Goal: Task Accomplishment & Management: Manage account settings

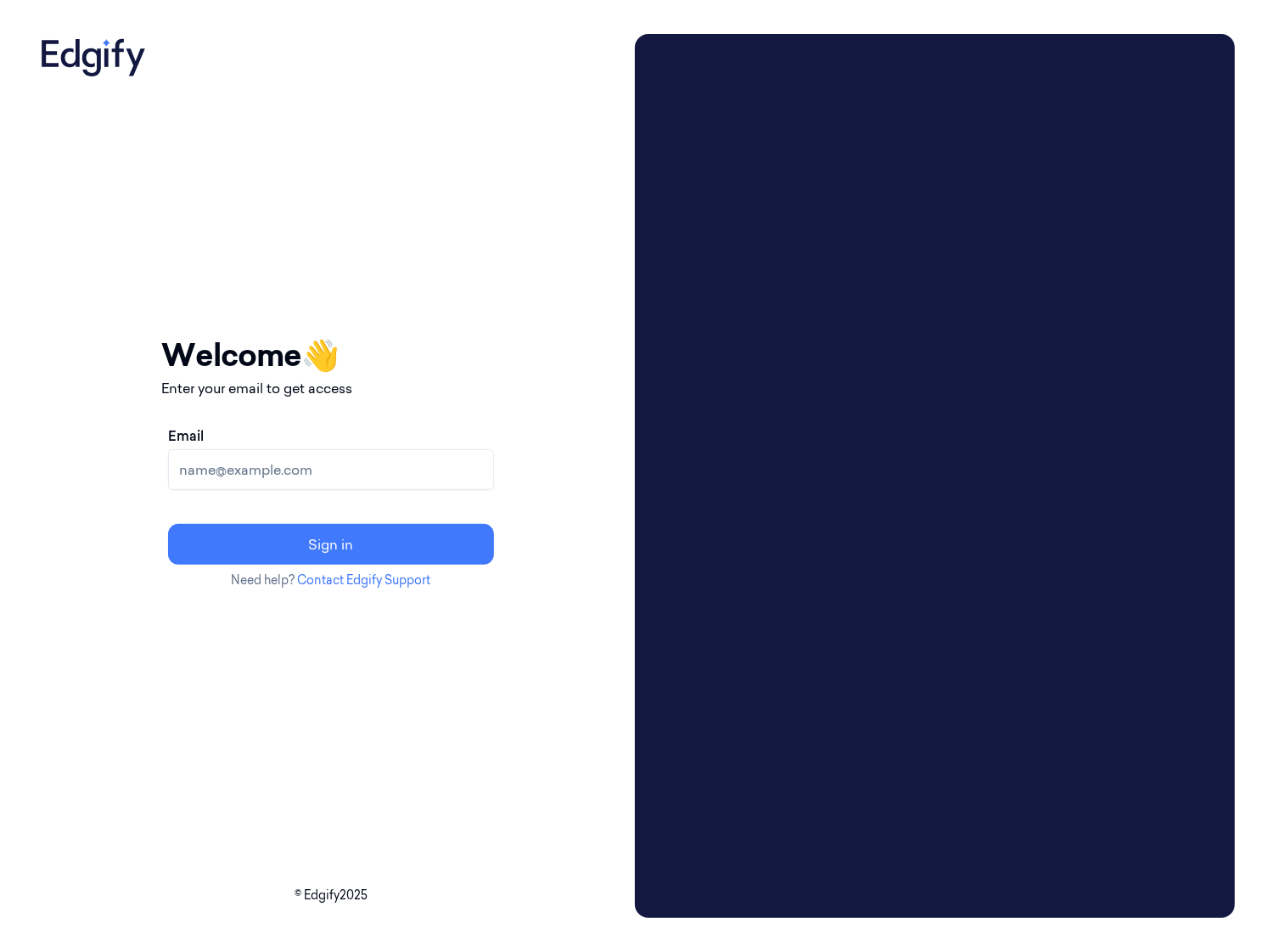
click at [413, 469] on input "Email" at bounding box center [331, 469] width 326 height 41
type input "[EMAIL_ADDRESS]"
click at [168, 524] on button "Sign in" at bounding box center [331, 544] width 326 height 41
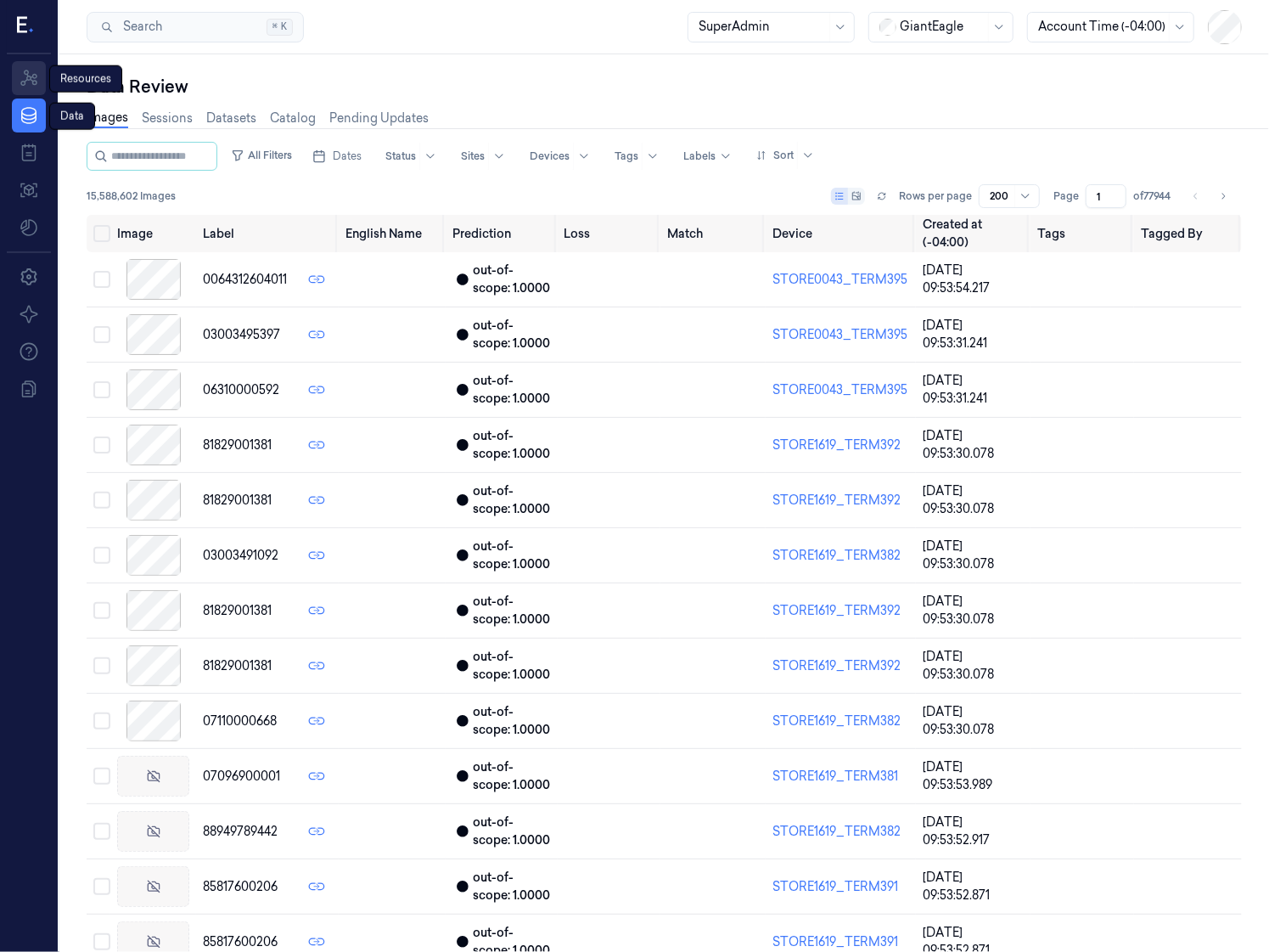
click at [39, 83] on link "Resources" at bounding box center [28, 77] width 34 height 34
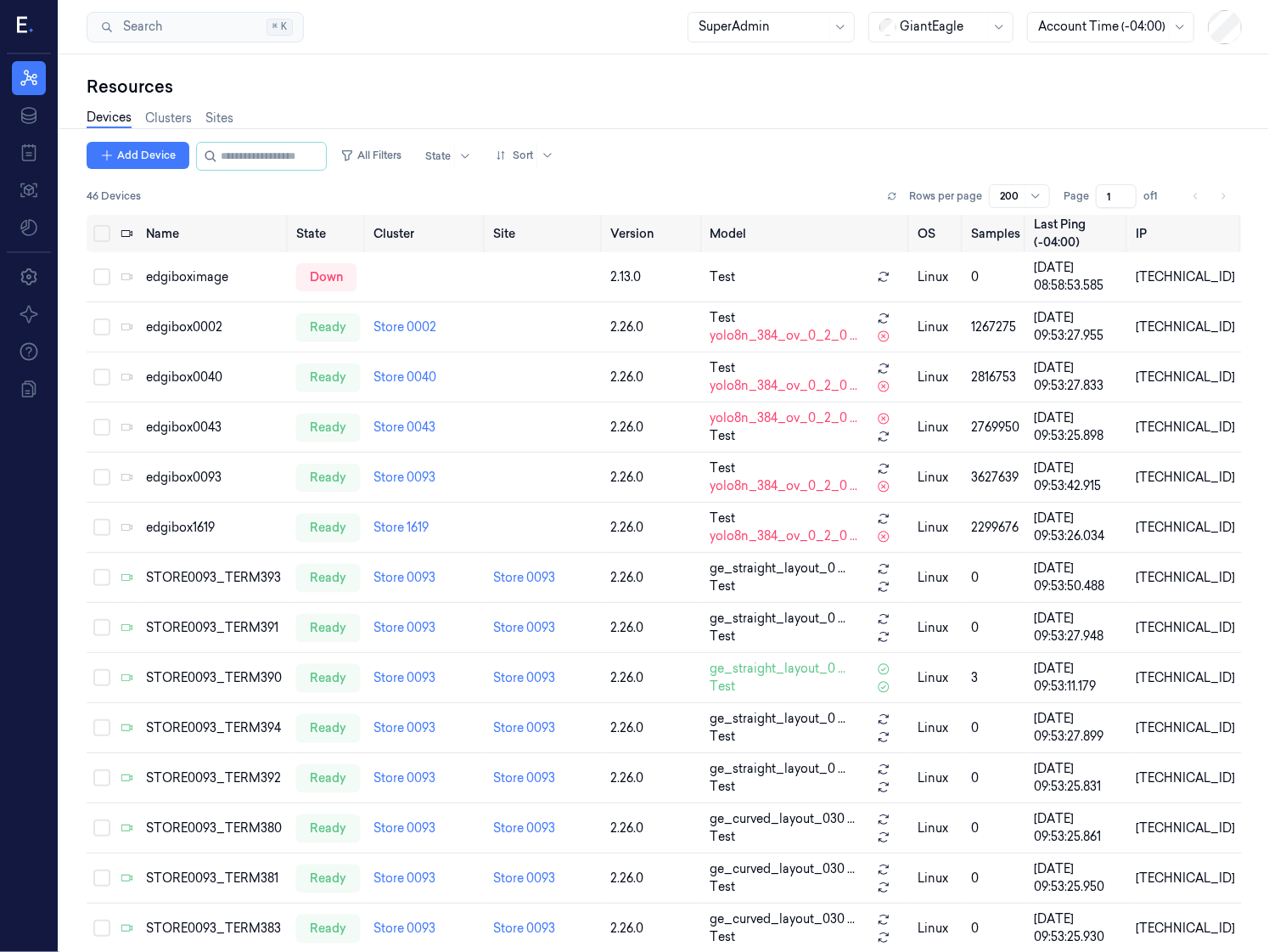
click at [27, 21] on icon at bounding box center [26, 26] width 18 height 26
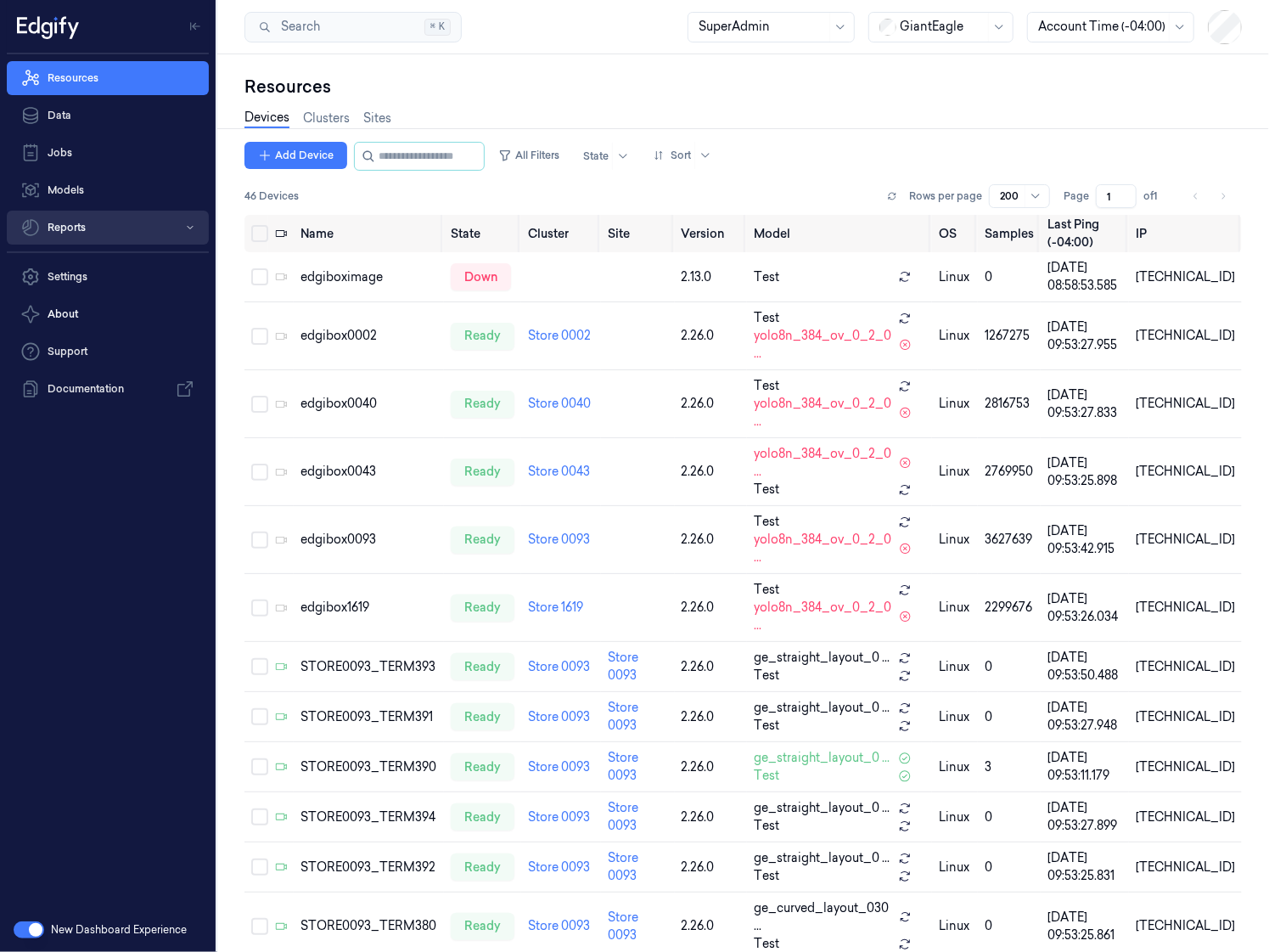
click at [106, 223] on button "Reports" at bounding box center [107, 227] width 202 height 34
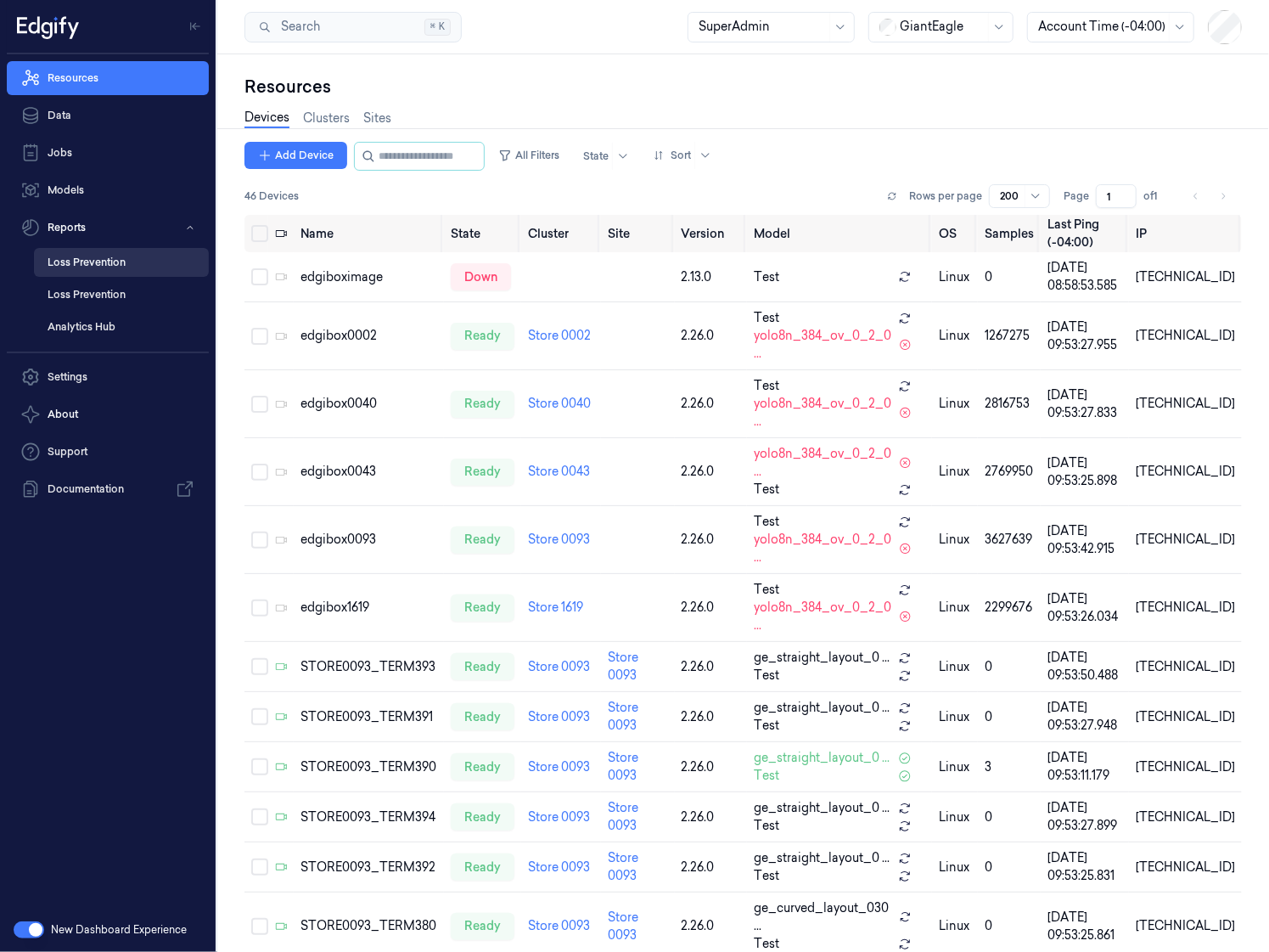
click at [114, 261] on link "Loss Prevention" at bounding box center [122, 262] width 175 height 29
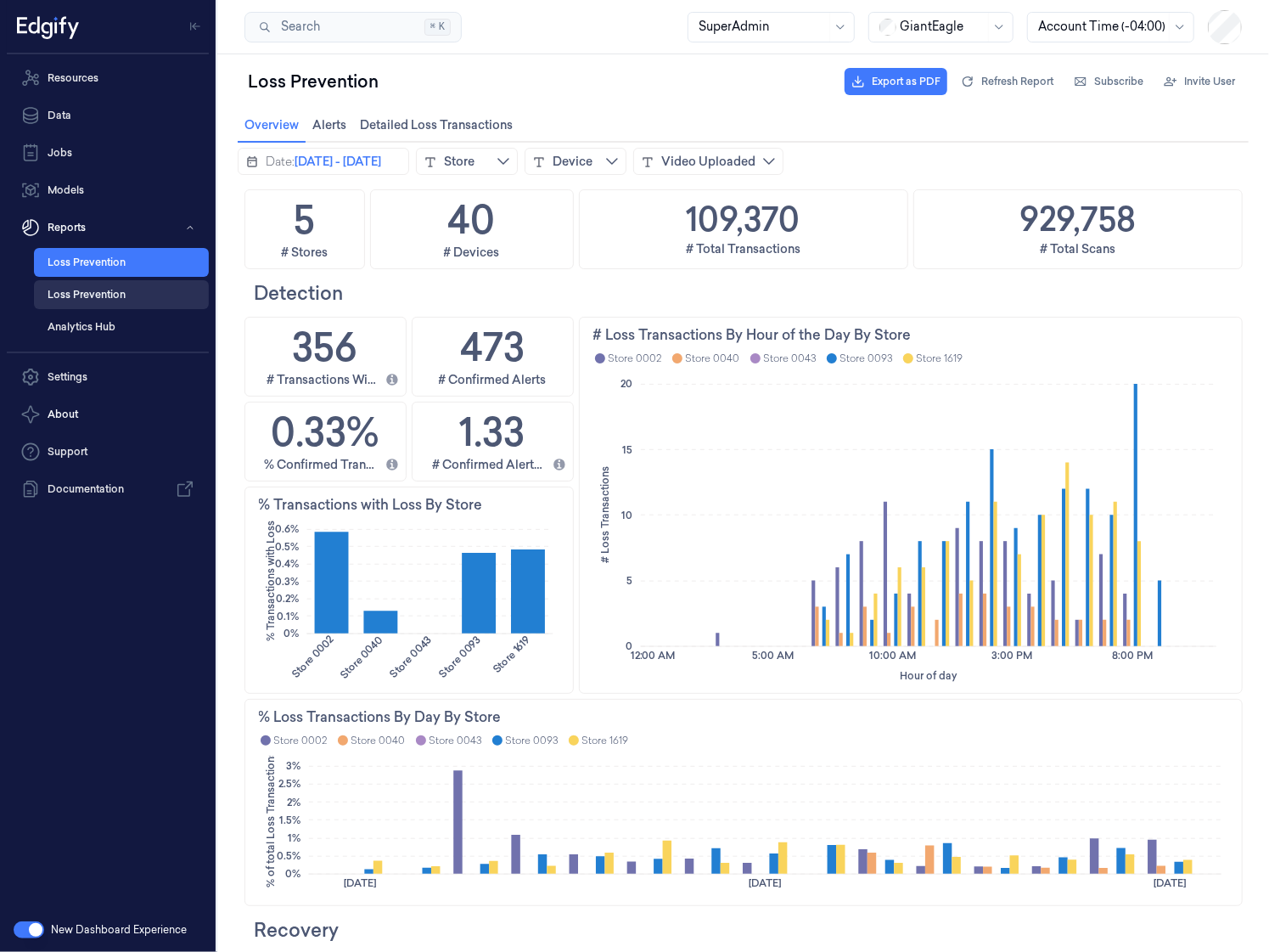
click at [151, 294] on link "Loss Prevention" at bounding box center [122, 294] width 175 height 29
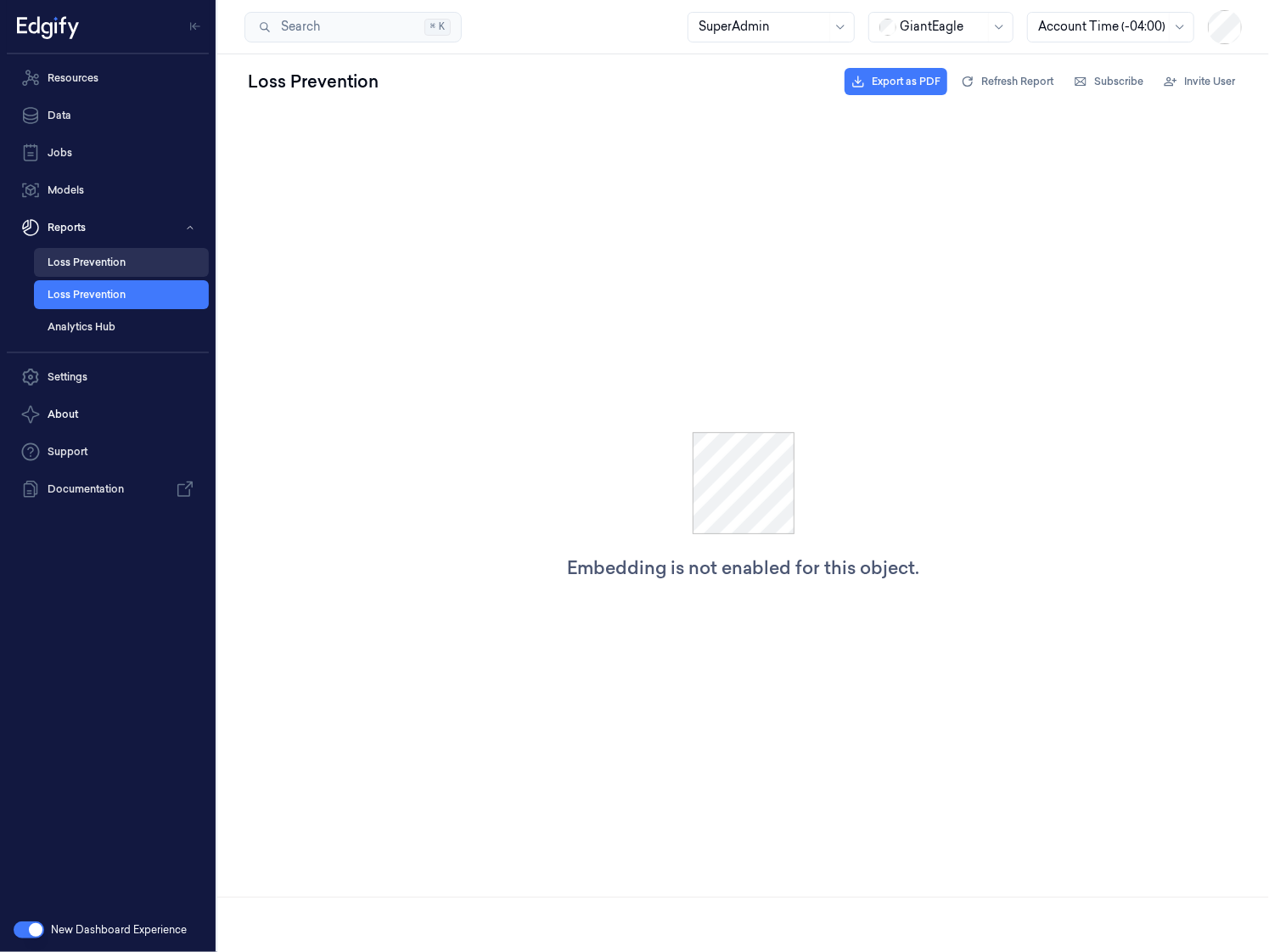
drag, startPoint x: 37, startPoint y: 116, endPoint x: 109, endPoint y: 269, distance: 169.1
click at [109, 269] on link "Loss Prevention" at bounding box center [122, 262] width 175 height 29
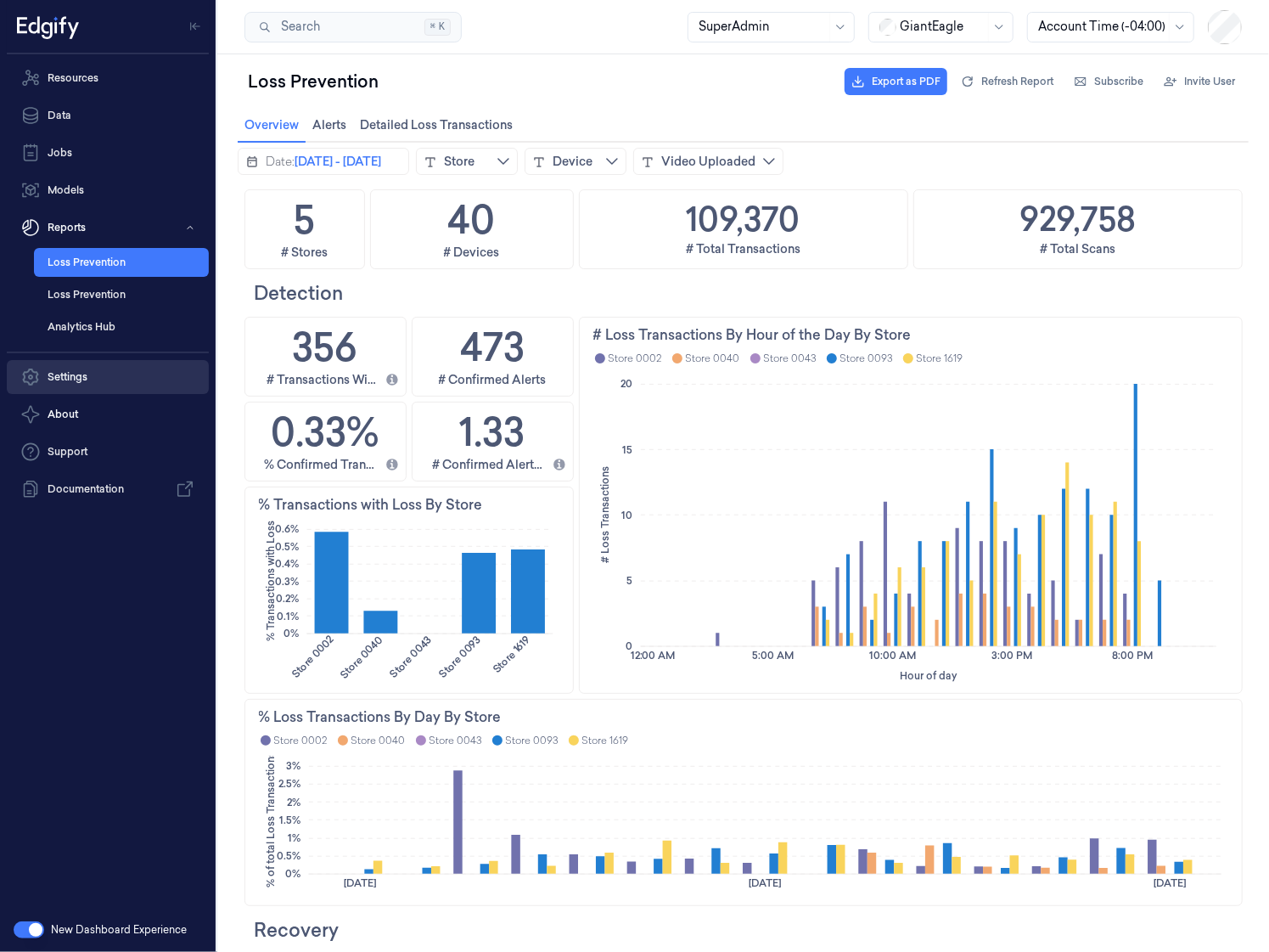
click at [75, 381] on link "Settings" at bounding box center [107, 377] width 202 height 34
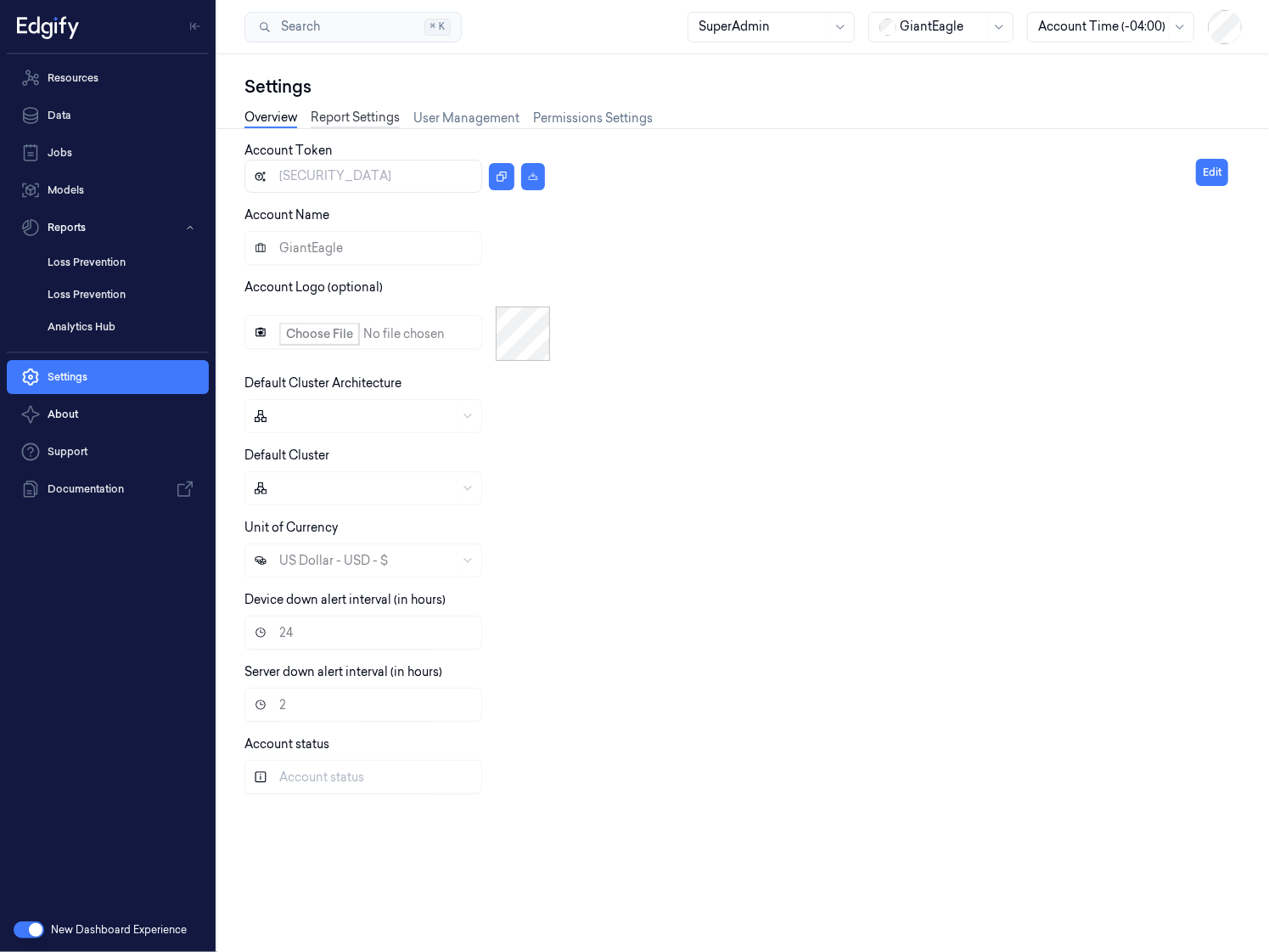
click at [377, 114] on link "Report Settings" at bounding box center [355, 118] width 89 height 19
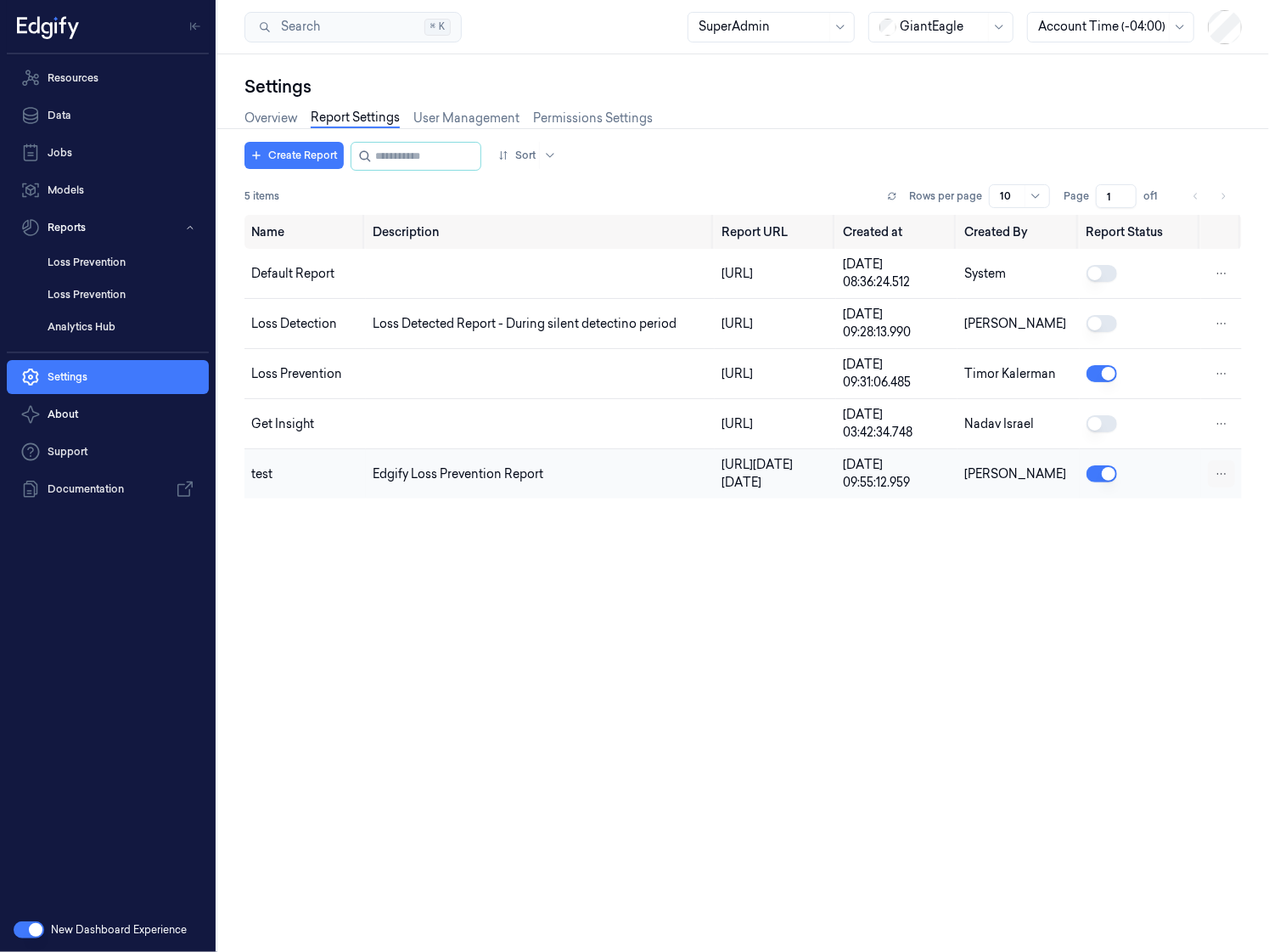
click at [1222, 591] on html "Resources Data Jobs Models Reports Loss Prevention Loss Prevention Analytics Hu…" at bounding box center [634, 476] width 1269 height 952
click at [669, 719] on html "Resources Data Jobs Models Reports Loss Prevention Loss Prevention Analytics Hu…" at bounding box center [634, 476] width 1269 height 952
click at [1118, 483] on button "button" at bounding box center [1102, 473] width 31 height 17
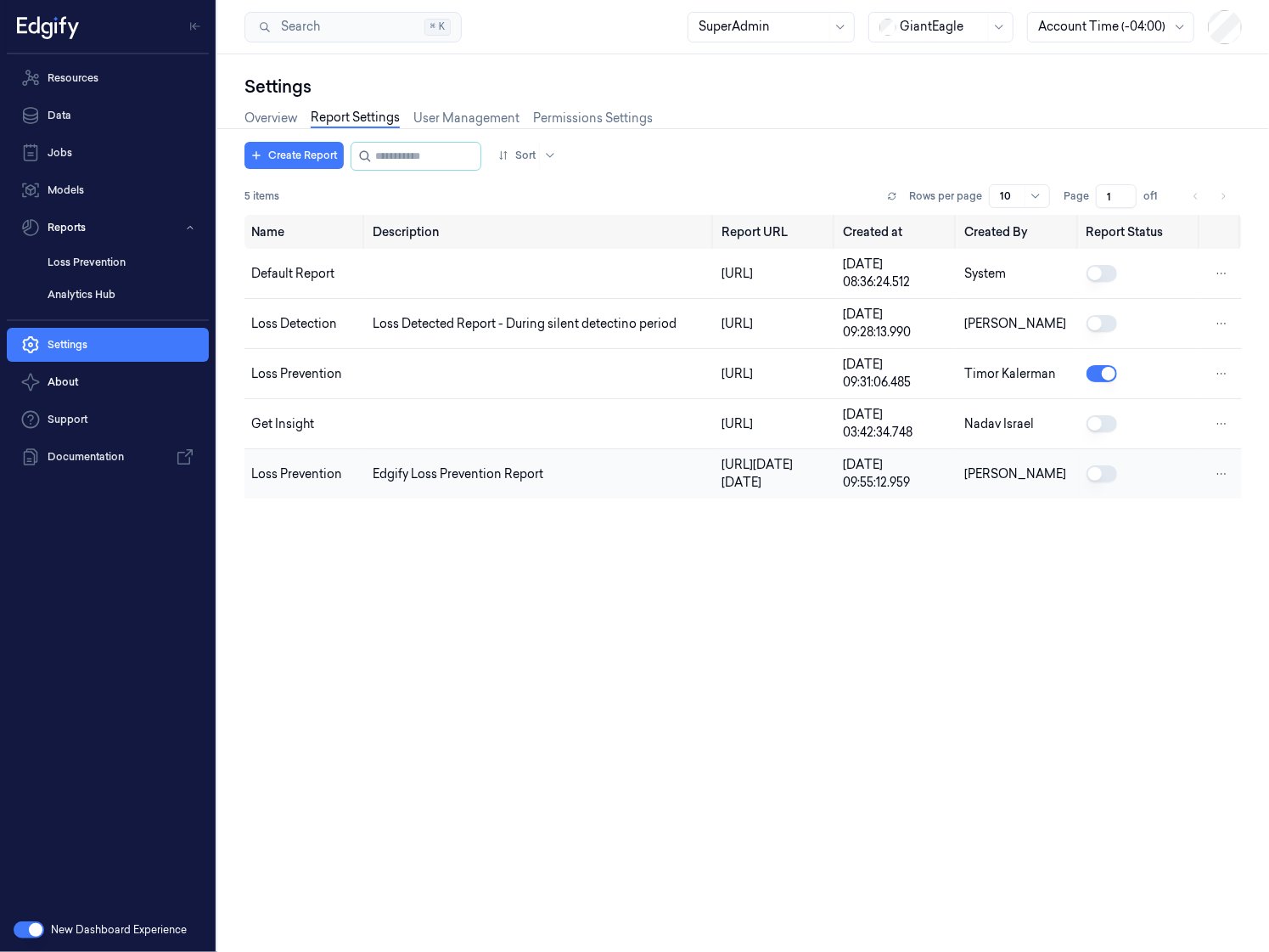
click at [1118, 483] on button "button" at bounding box center [1102, 473] width 31 height 17
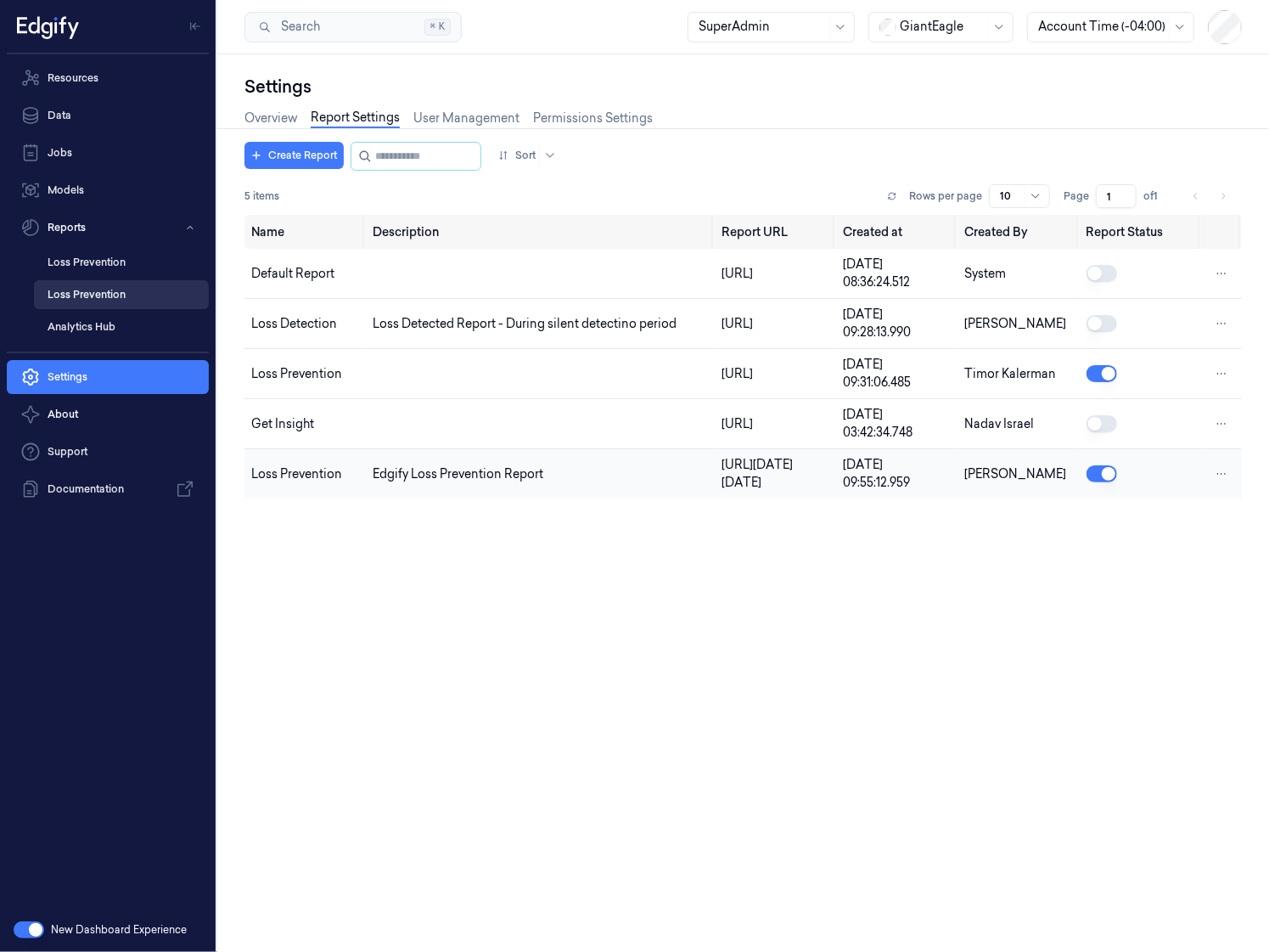
click at [127, 306] on link "Loss Prevention" at bounding box center [122, 294] width 175 height 29
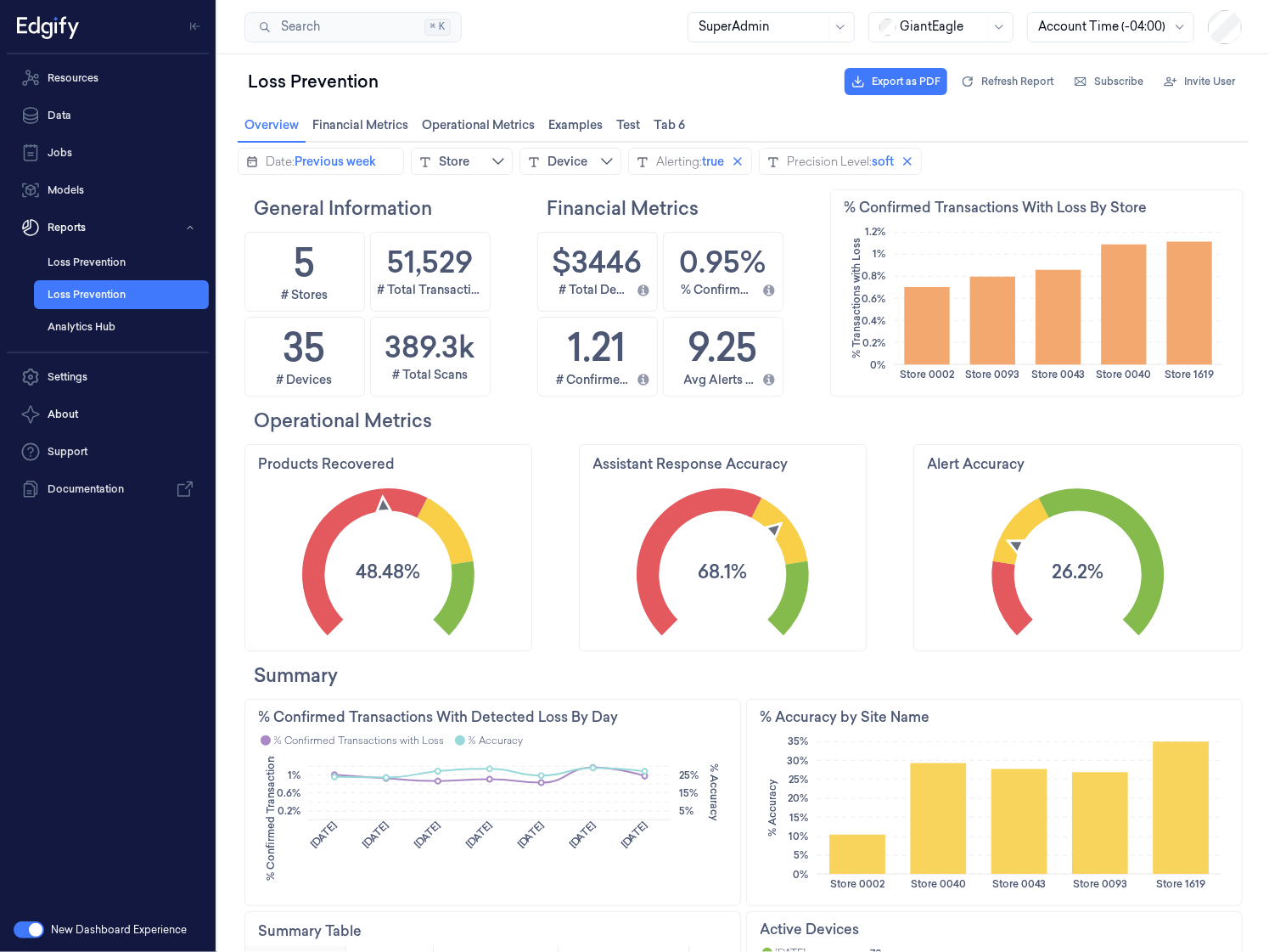
scroll to position [303, 381]
click at [86, 262] on link "Loss Prevention" at bounding box center [122, 262] width 175 height 29
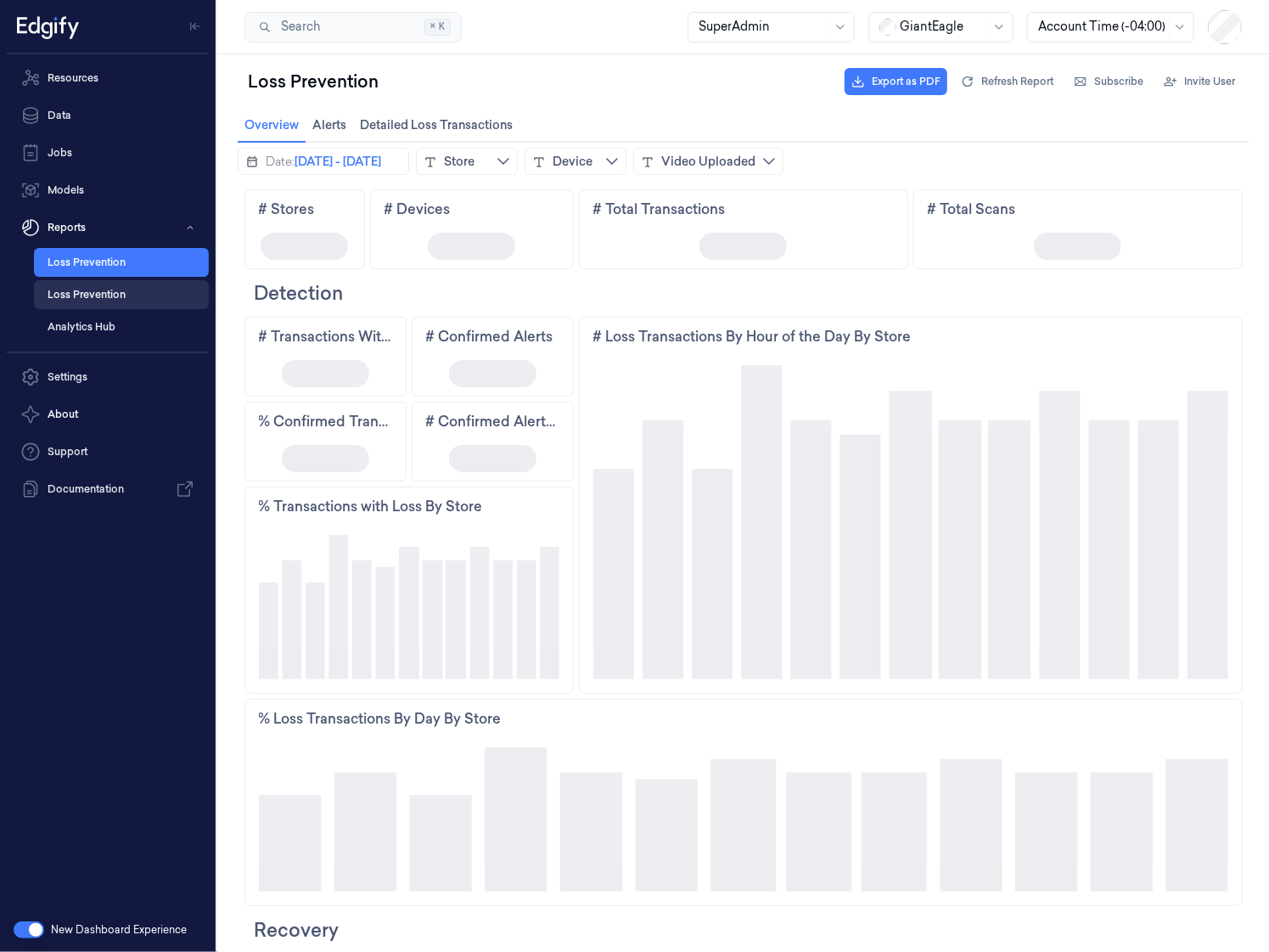
click at [95, 292] on link "Loss Prevention" at bounding box center [122, 294] width 175 height 29
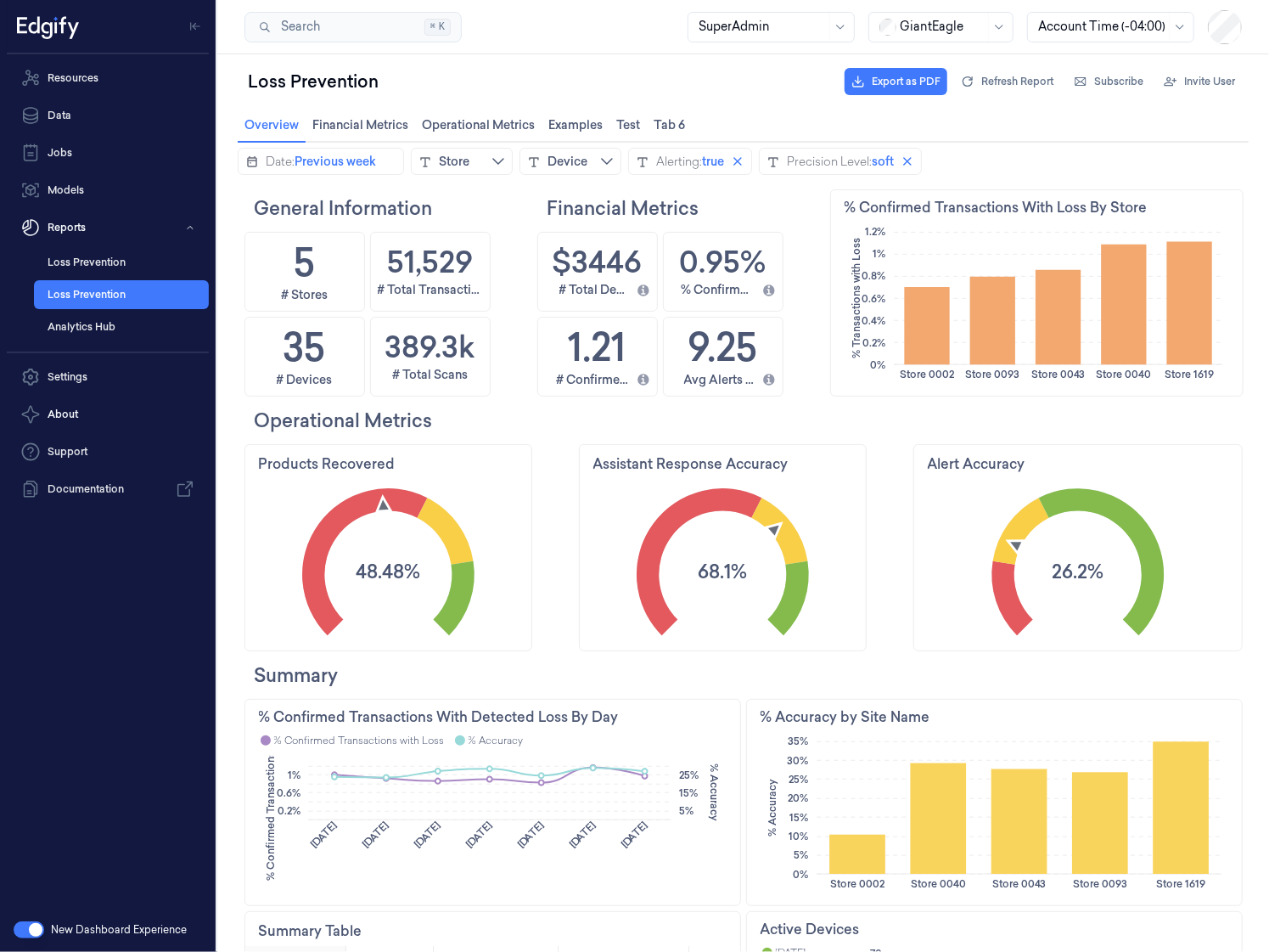
scroll to position [303, 87]
click at [106, 77] on link "Resources" at bounding box center [107, 77] width 202 height 34
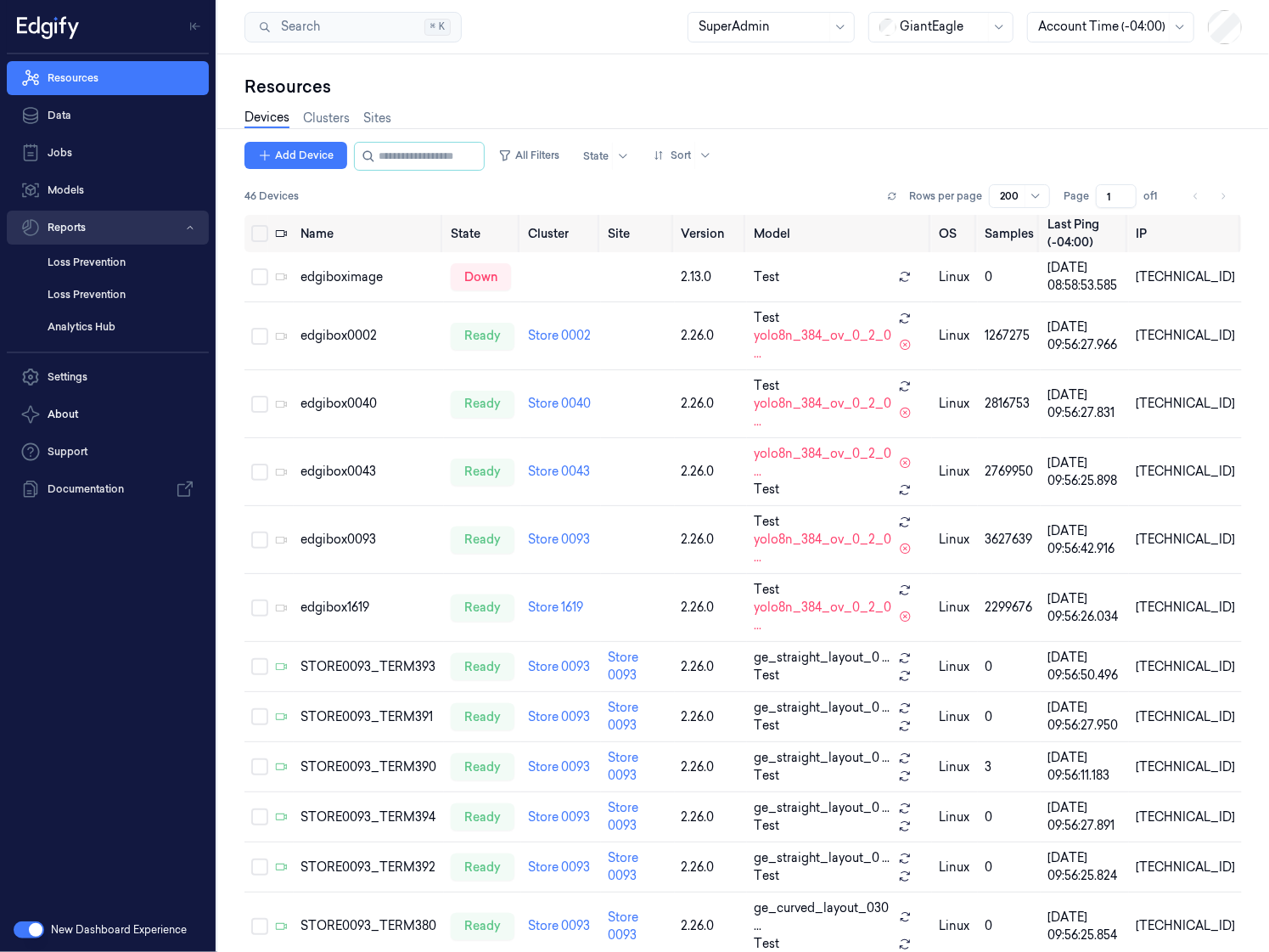
click at [93, 241] on button "Reports" at bounding box center [107, 227] width 202 height 34
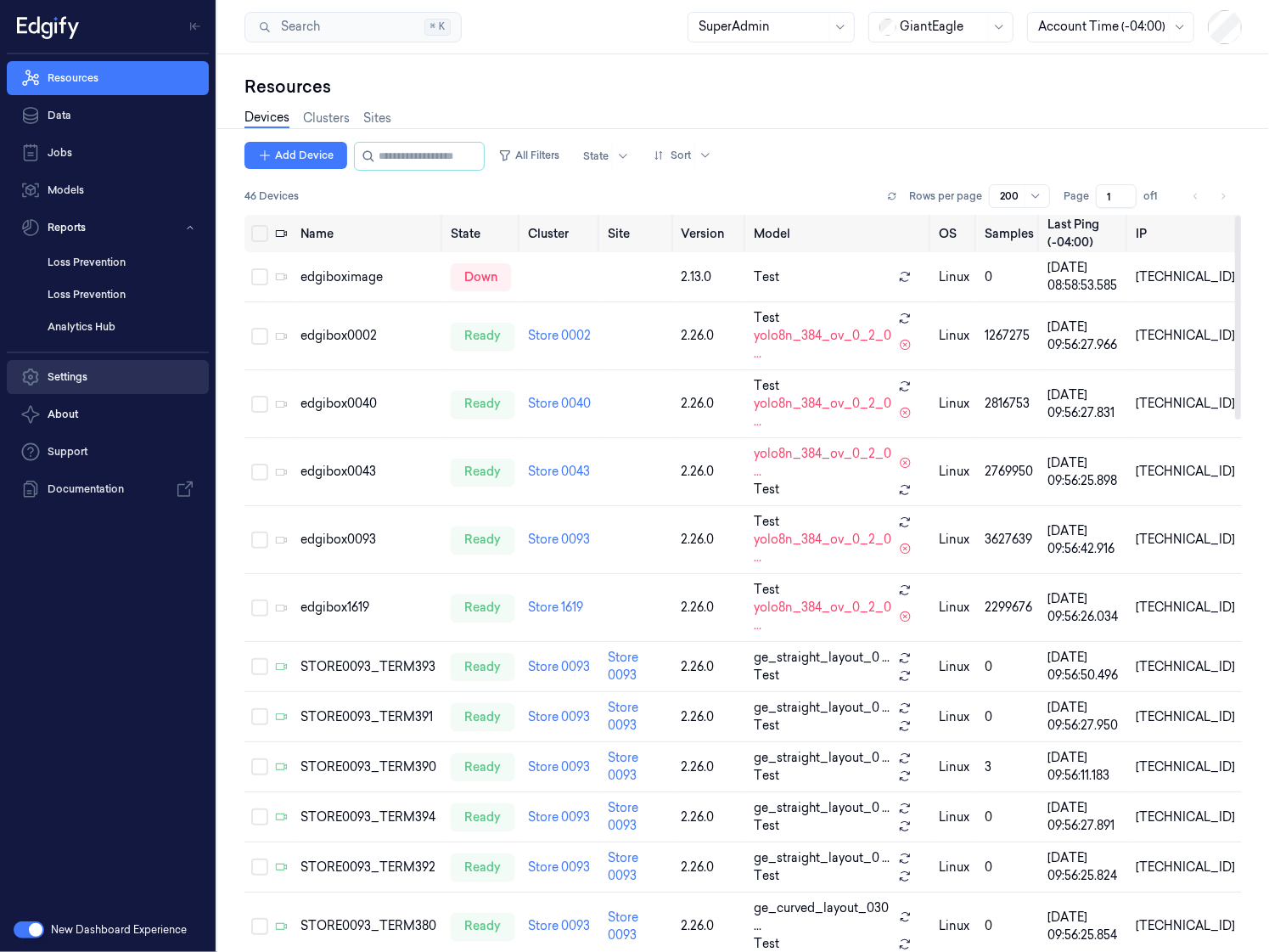
click at [82, 364] on link "Settings" at bounding box center [107, 377] width 202 height 34
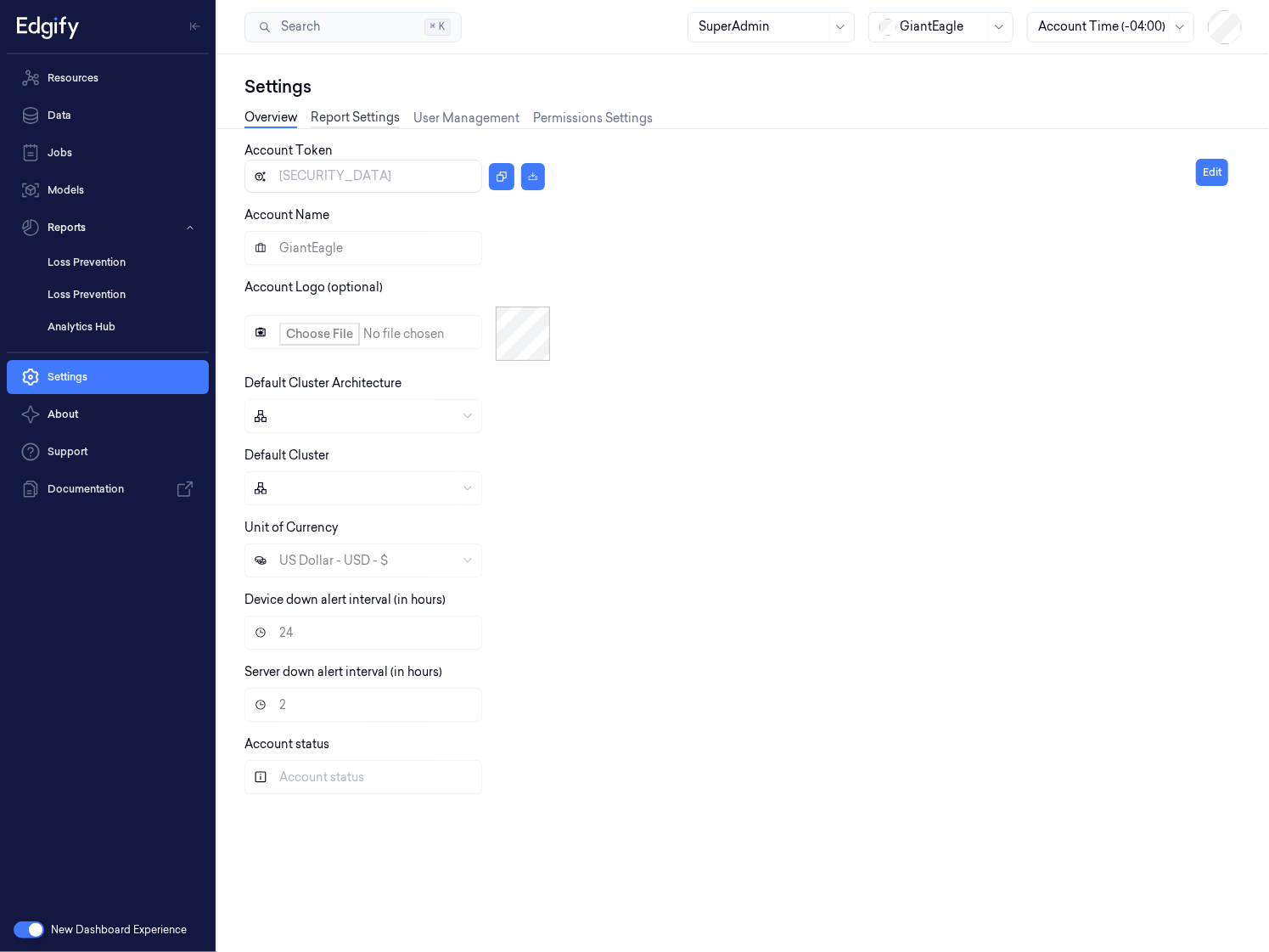
click at [387, 110] on link "Report Settings" at bounding box center [355, 118] width 89 height 19
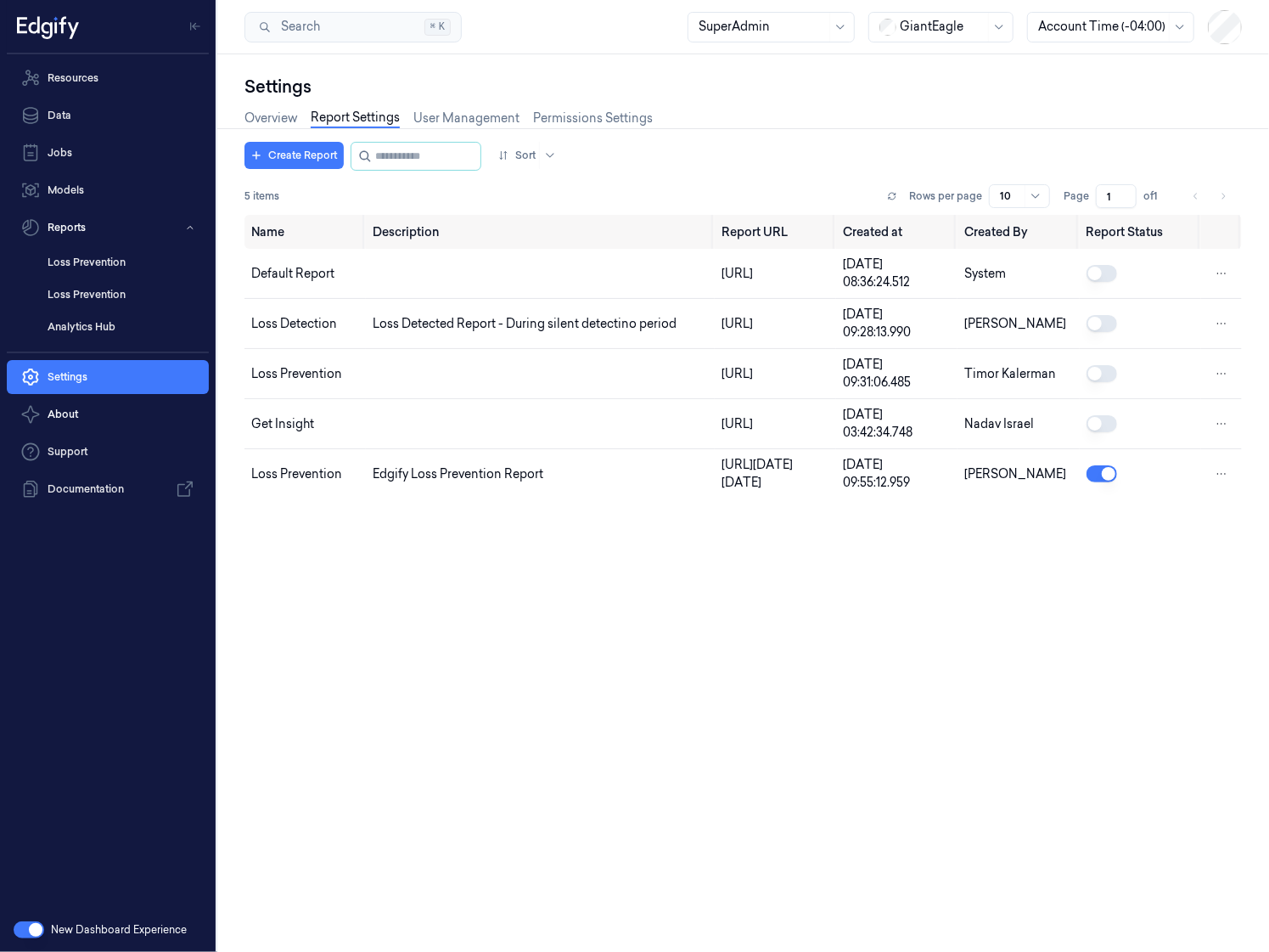
click at [103, 672] on div "Resources Data Jobs Models Reports Loss Prevention Loss Prevention Analytics Hu…" at bounding box center [107, 481] width 216 height 853
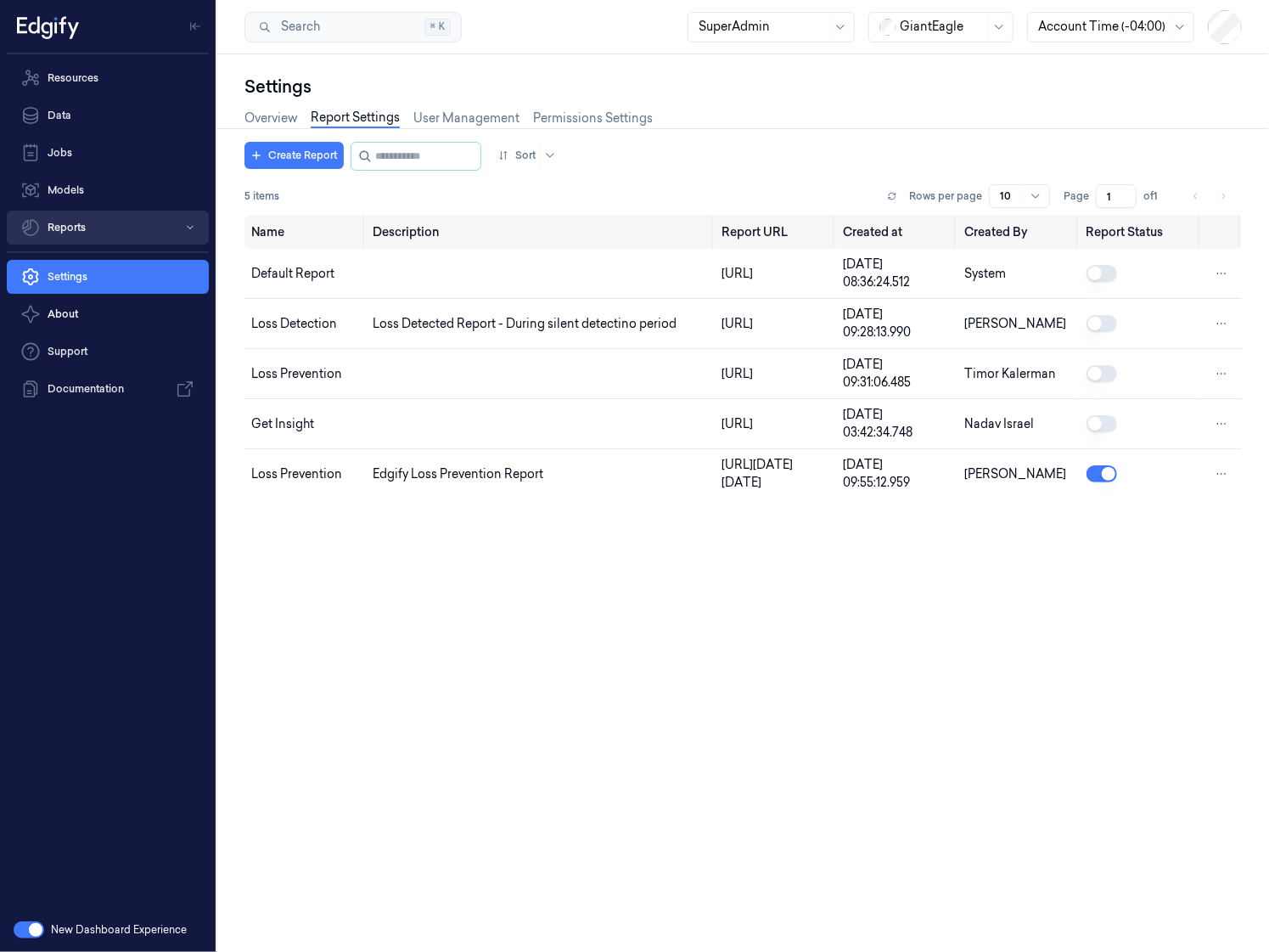
click at [83, 228] on button "Reports" at bounding box center [107, 227] width 202 height 34
